Goal: Transaction & Acquisition: Purchase product/service

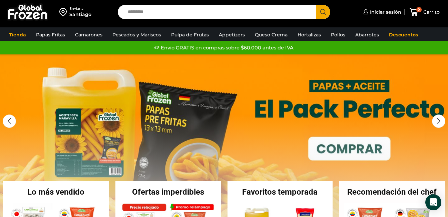
click at [243, 12] on input "Search input" at bounding box center [219, 12] width 189 height 14
drag, startPoint x: 243, startPoint y: 12, endPoint x: 105, endPoint y: 12, distance: 138.6
click at [105, 12] on div "Enviar a [GEOGRAPHIC_DATA] Search input Search Iniciar sesión *" at bounding box center [224, 12] width 445 height 24
click at [119, 13] on div "Search input Search" at bounding box center [224, 12] width 213 height 14
click at [132, 12] on input "Search input" at bounding box center [219, 12] width 189 height 14
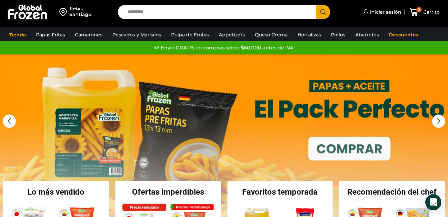
drag, startPoint x: 132, startPoint y: 12, endPoint x: 128, endPoint y: 12, distance: 4.0
click at [133, 12] on input "Search input" at bounding box center [219, 12] width 189 height 14
drag, startPoint x: 128, startPoint y: 12, endPoint x: 155, endPoint y: 12, distance: 26.7
click at [155, 12] on input "Search input" at bounding box center [219, 12] width 189 height 14
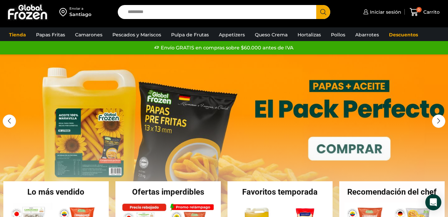
drag, startPoint x: 156, startPoint y: 12, endPoint x: 85, endPoint y: 12, distance: 71.5
click at [85, 12] on div "Enviar a [GEOGRAPHIC_DATA] Search input Search Iniciar sesión *" at bounding box center [224, 12] width 445 height 24
click at [121, 11] on div "Search input Search" at bounding box center [224, 12] width 213 height 14
drag, startPoint x: 125, startPoint y: 11, endPoint x: 157, endPoint y: 11, distance: 32.4
click at [156, 11] on input "Search input" at bounding box center [219, 12] width 189 height 14
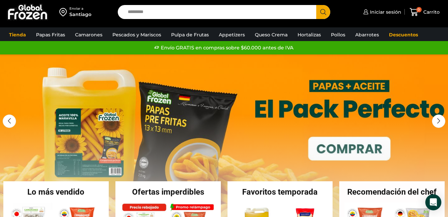
click at [157, 11] on input "Search input" at bounding box center [219, 12] width 189 height 14
